Goal: Task Accomplishment & Management: Manage account settings

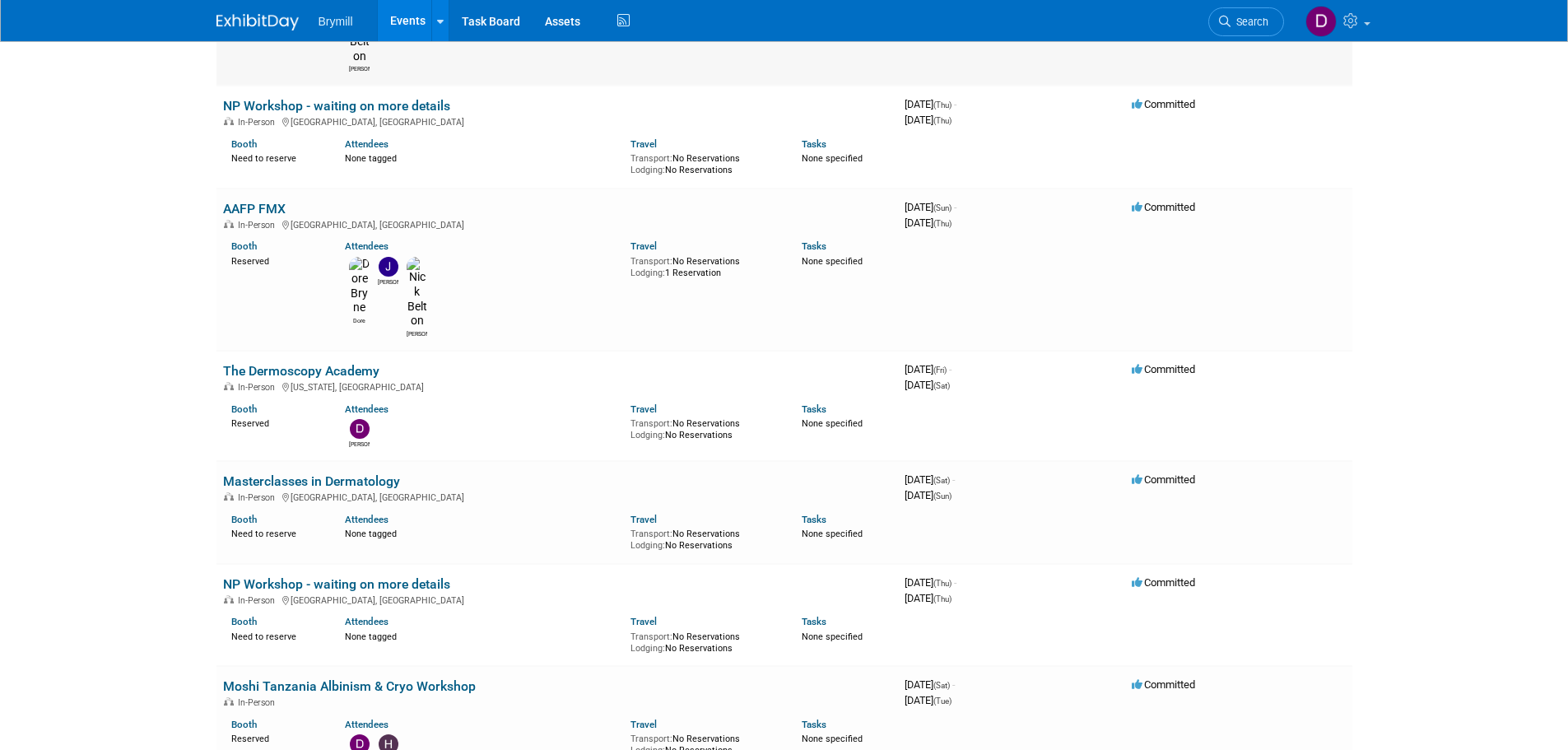
scroll to position [824, 0]
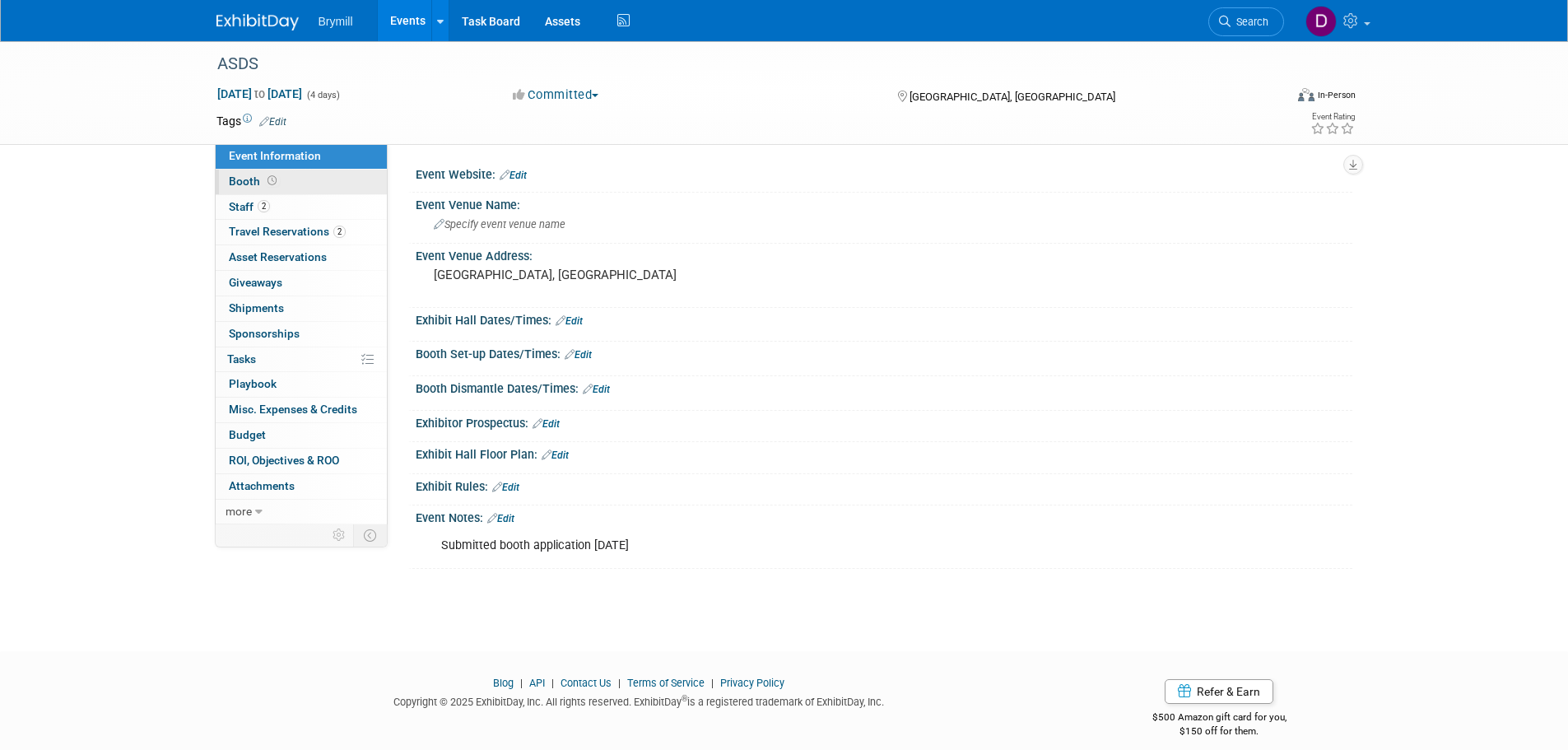
click at [282, 178] on link "Booth" at bounding box center [301, 182] width 171 height 25
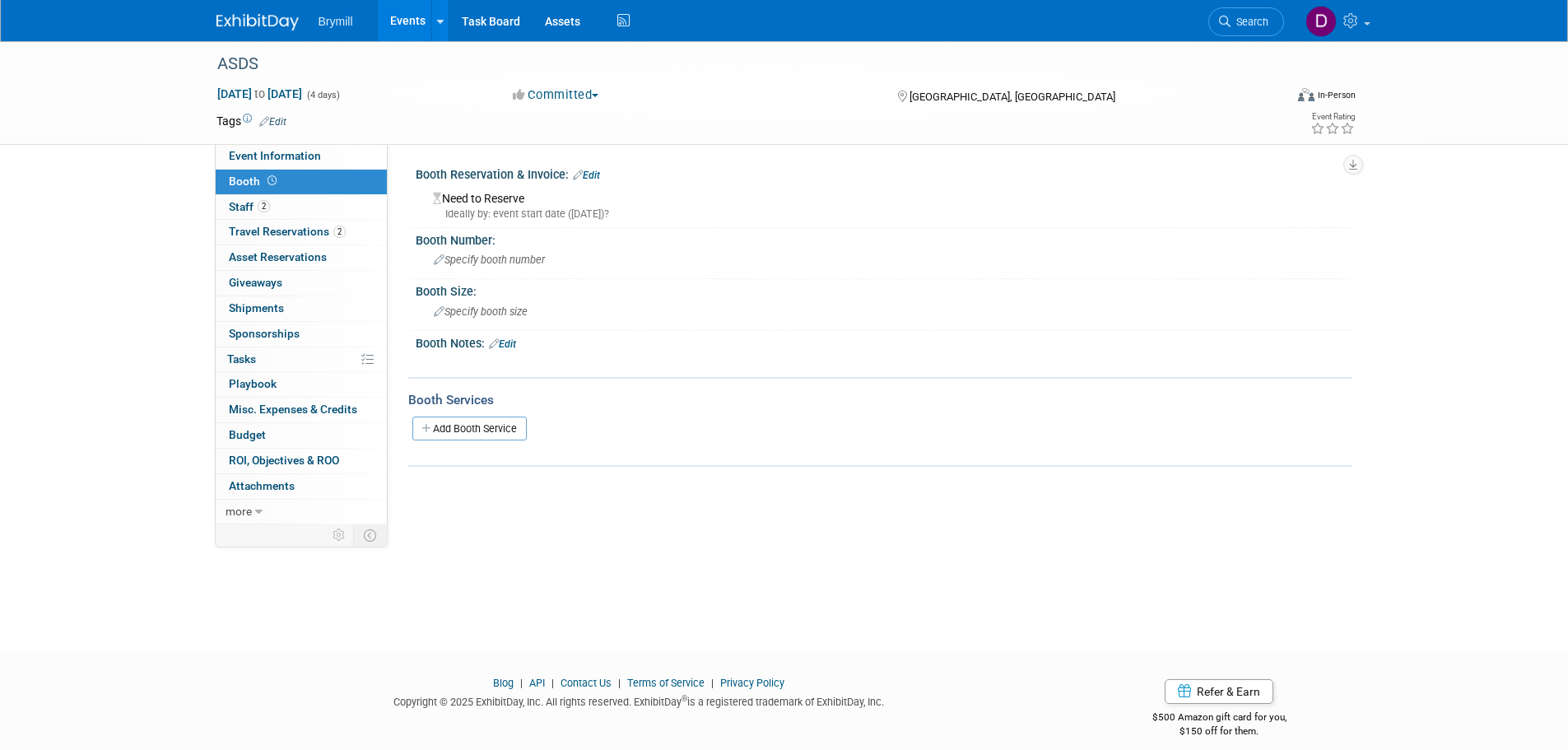
click at [582, 171] on icon at bounding box center [577, 175] width 10 height 10
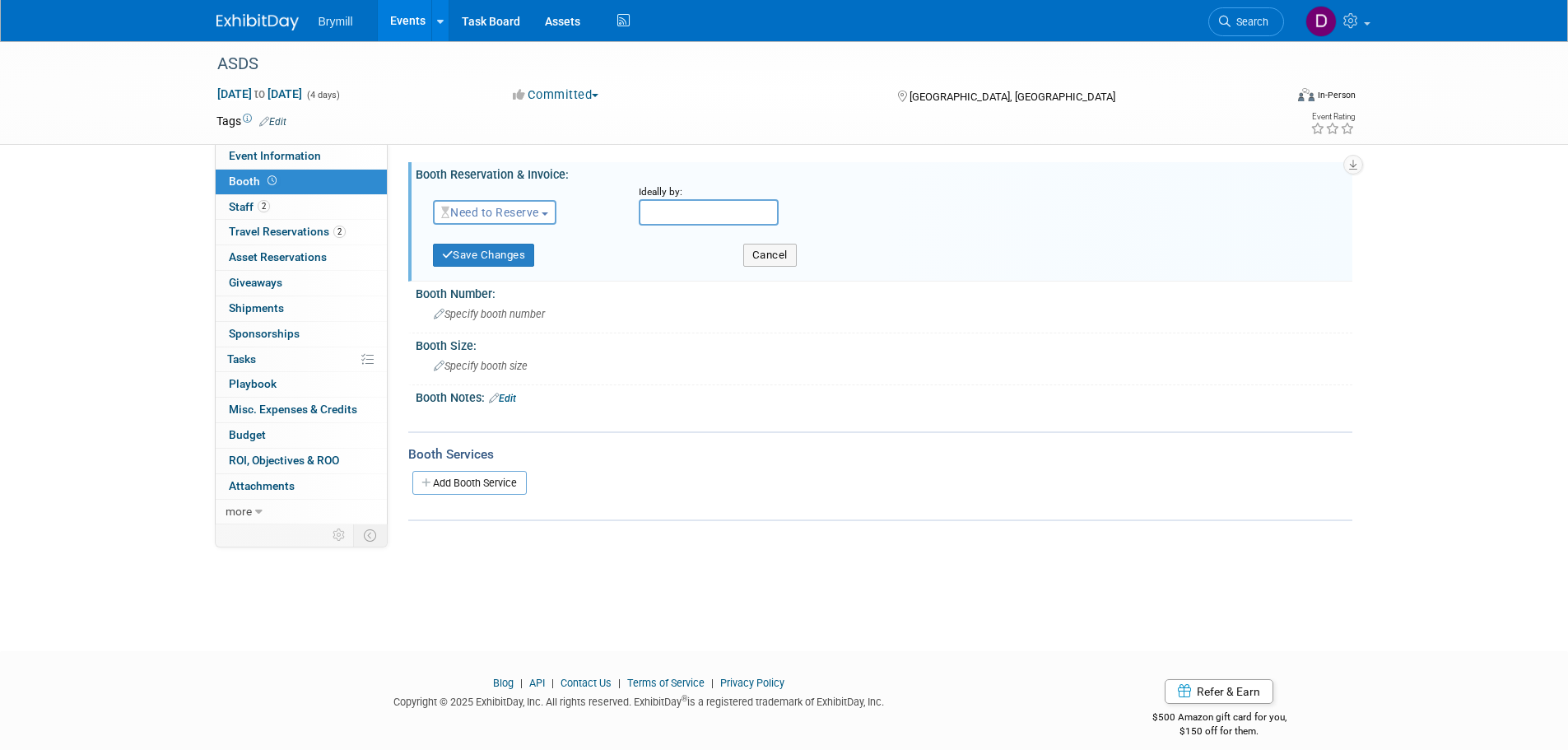
click at [530, 219] on button "Need to Reserve" at bounding box center [496, 212] width 125 height 25
click at [512, 264] on link "Reserved" at bounding box center [522, 263] width 176 height 23
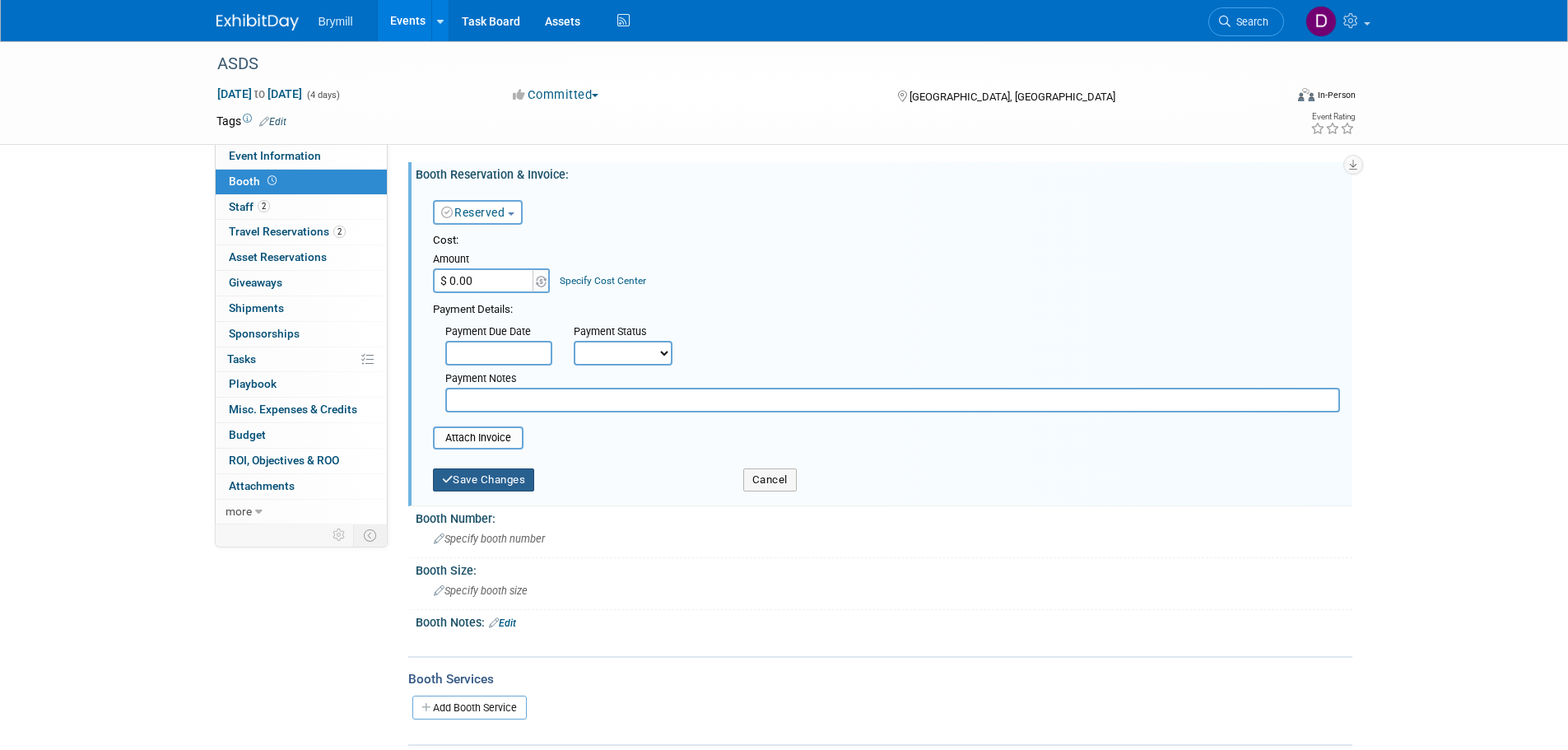
click at [494, 485] on button "Save Changes" at bounding box center [484, 479] width 102 height 23
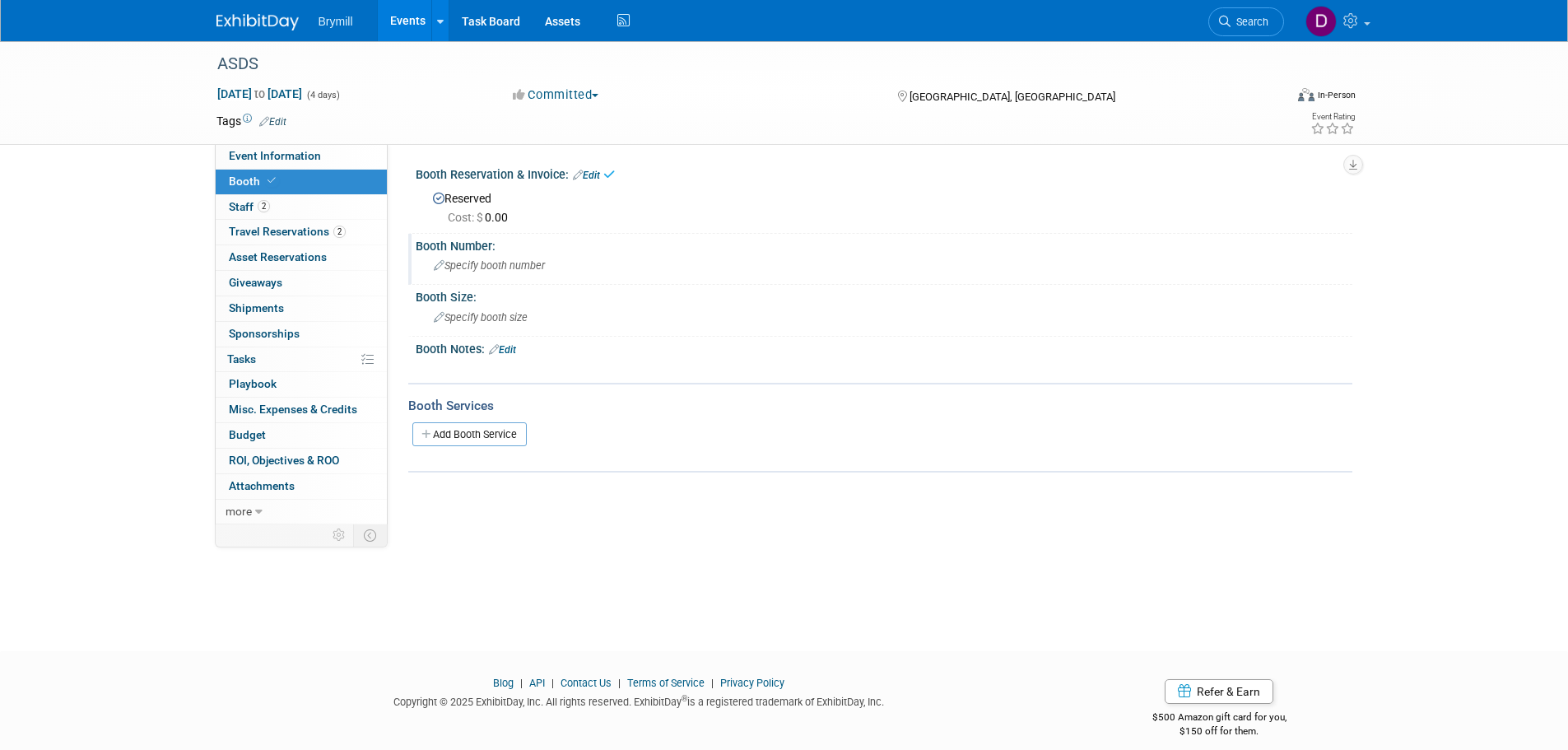
click at [495, 268] on span "Specify booth number" at bounding box center [489, 266] width 111 height 12
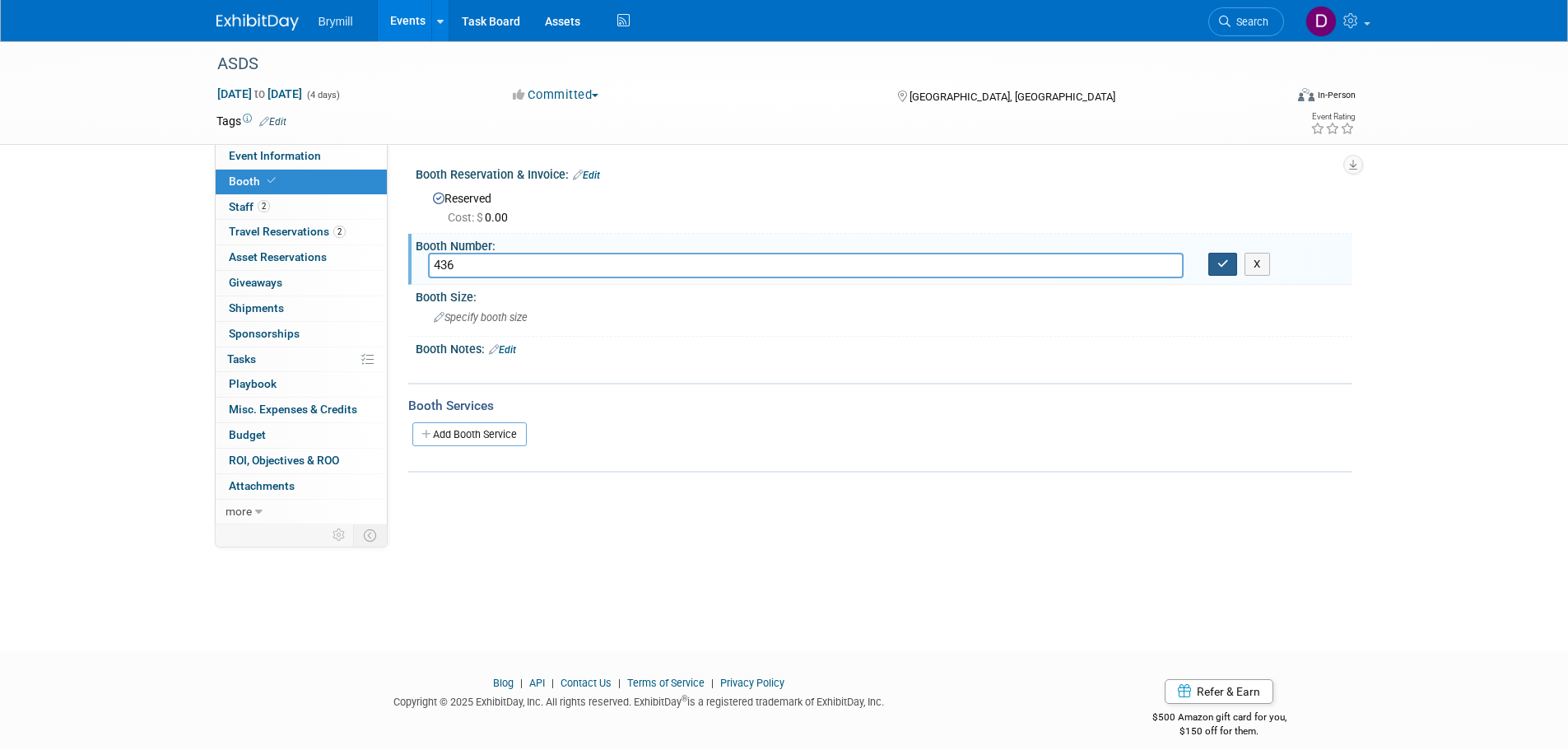
type input "436"
drag, startPoint x: 1216, startPoint y: 266, endPoint x: 1192, endPoint y: 255, distance: 26.4
click at [1216, 266] on button "button" at bounding box center [1223, 264] width 29 height 23
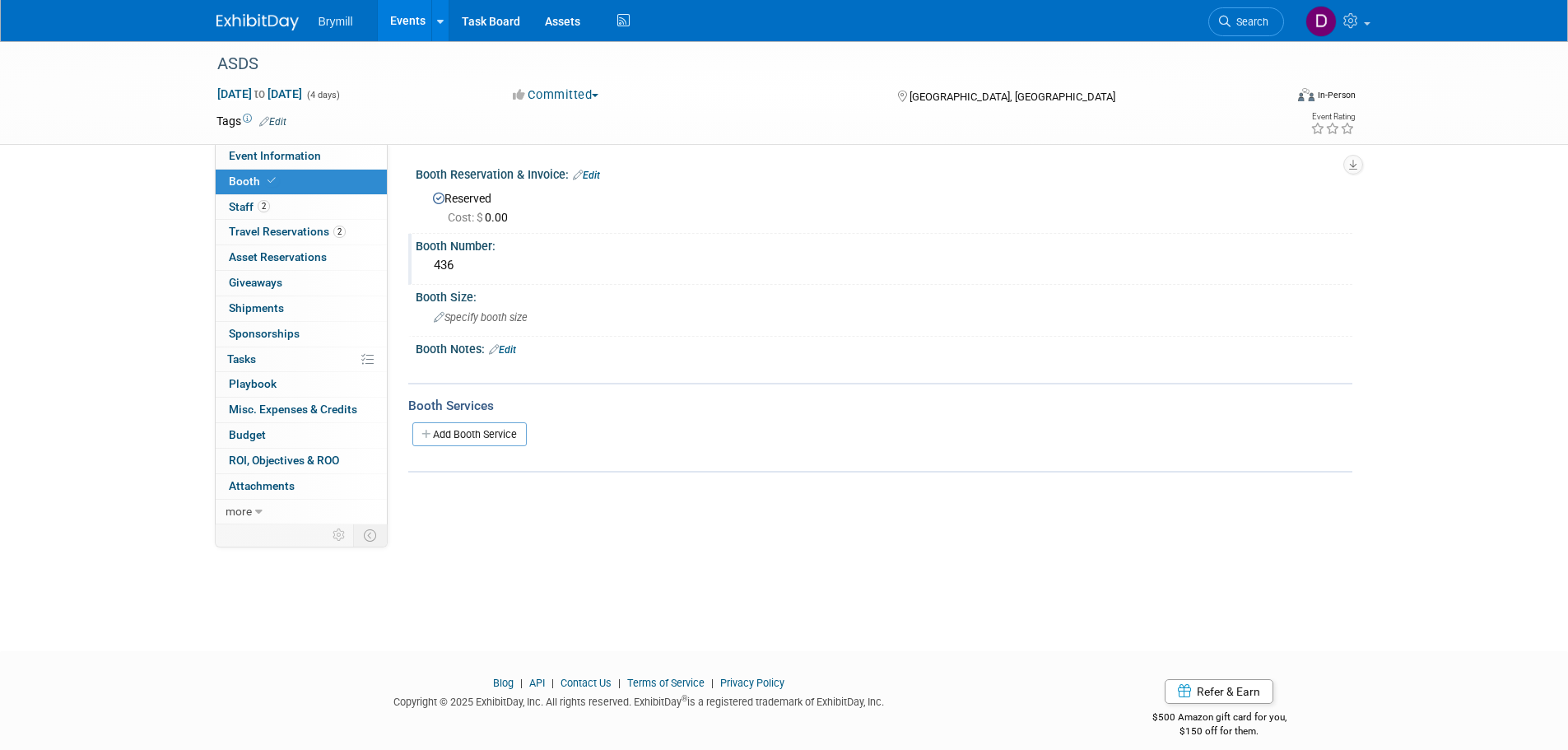
click at [266, 15] on img at bounding box center [257, 22] width 82 height 16
